Goal: Task Accomplishment & Management: Manage account settings

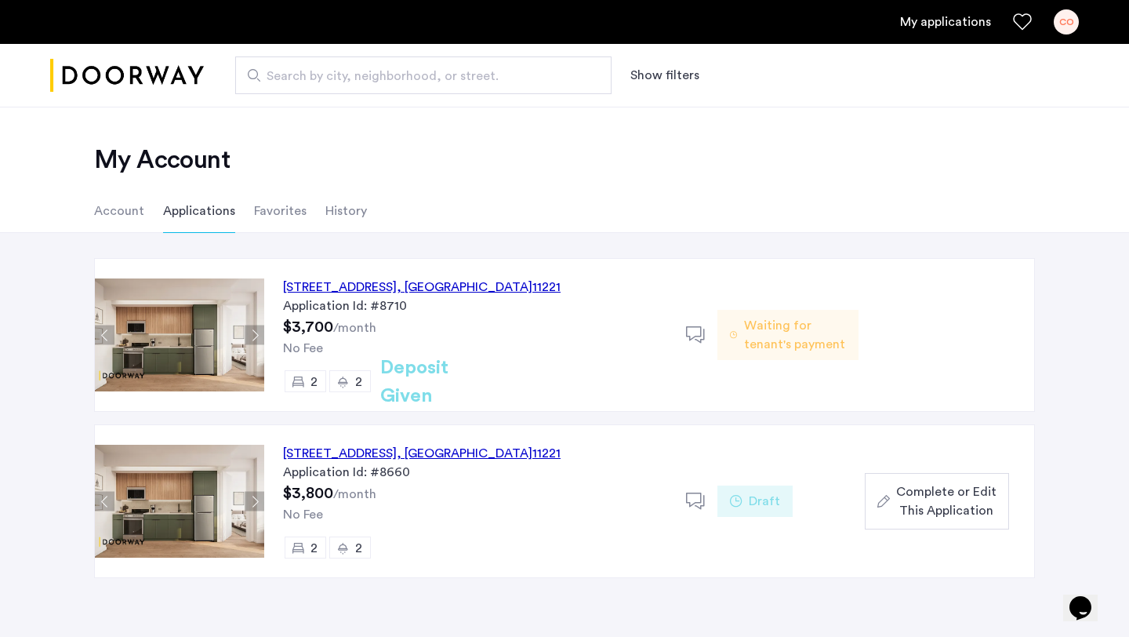
click at [107, 216] on li "Account" at bounding box center [119, 211] width 50 height 44
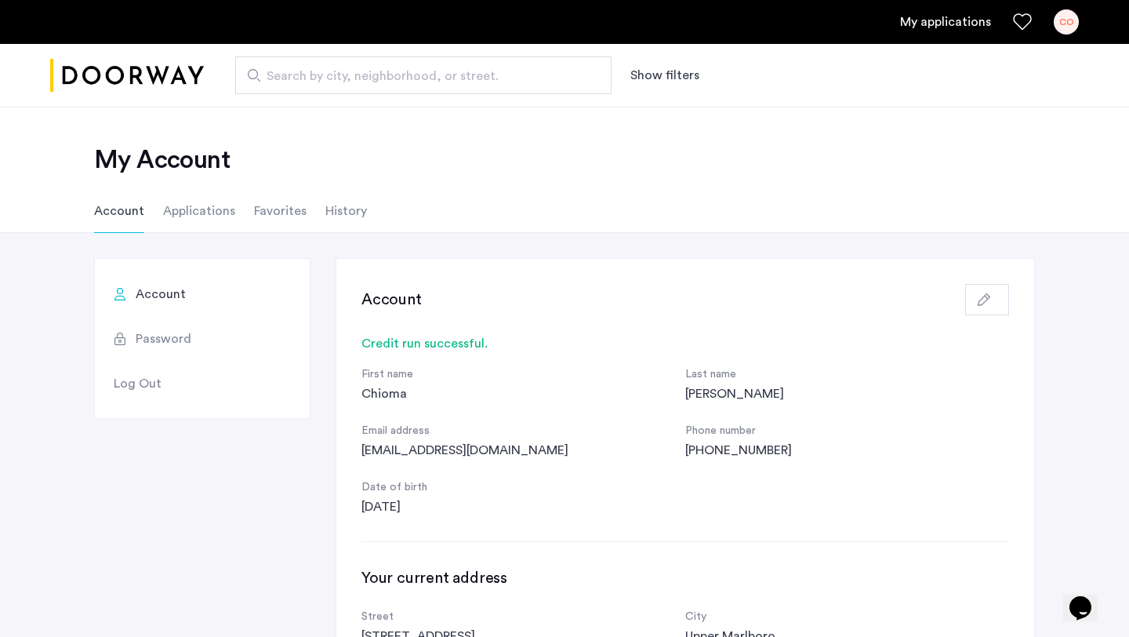
click at [1072, 20] on div "CO" at bounding box center [1066, 21] width 25 height 25
click at [964, 24] on div at bounding box center [564, 318] width 1129 height 637
click at [963, 21] on link "My applications" at bounding box center [945, 22] width 91 height 19
